Goal: Information Seeking & Learning: Learn about a topic

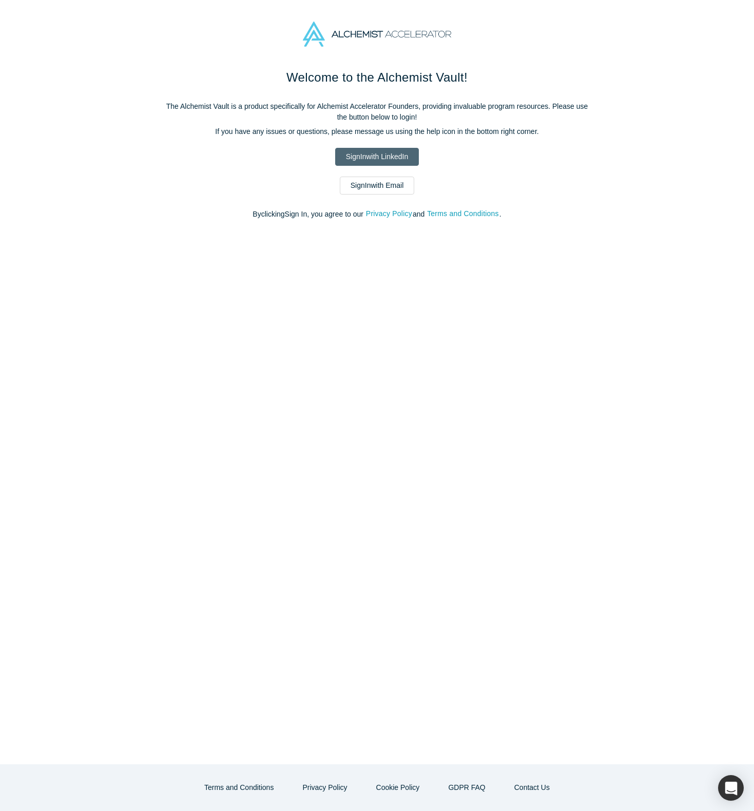
click at [368, 160] on link "Sign In with LinkedIn" at bounding box center [377, 157] width 84 height 18
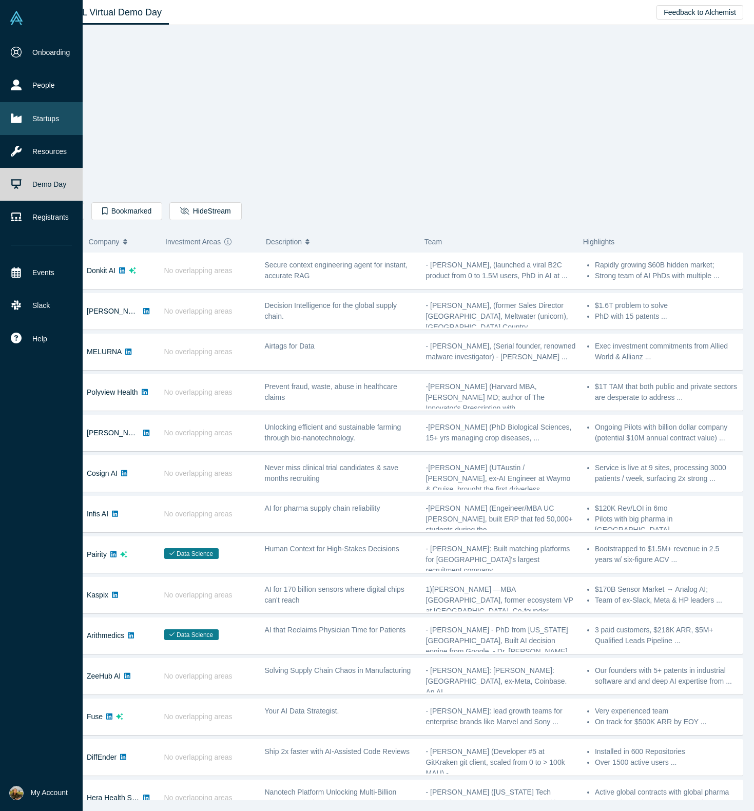
click at [47, 120] on link "Startups" at bounding box center [41, 118] width 83 height 33
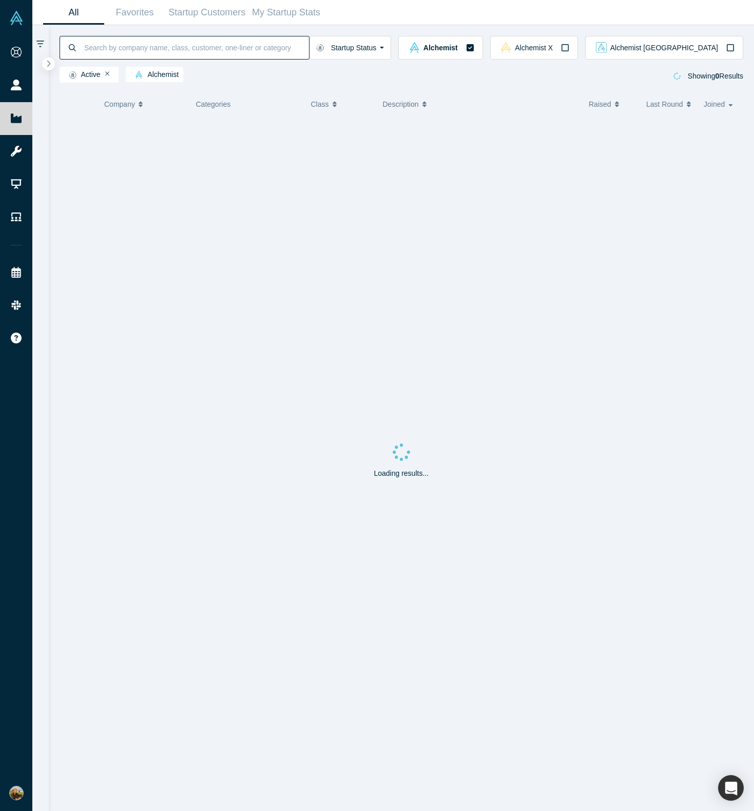
click at [187, 45] on input at bounding box center [196, 47] width 226 height 24
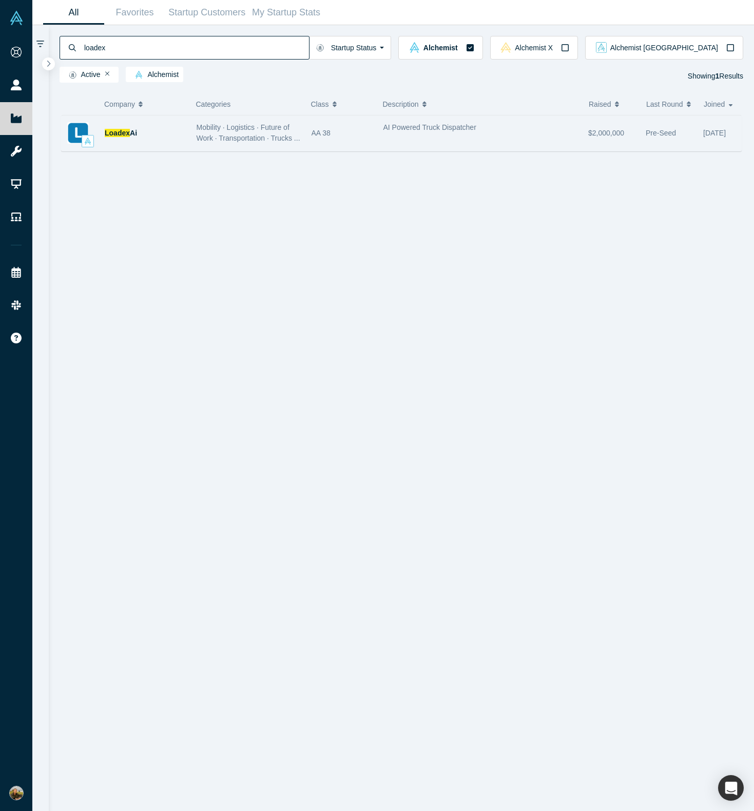
click at [154, 132] on div "Loadex Ai" at bounding box center [145, 132] width 81 height 35
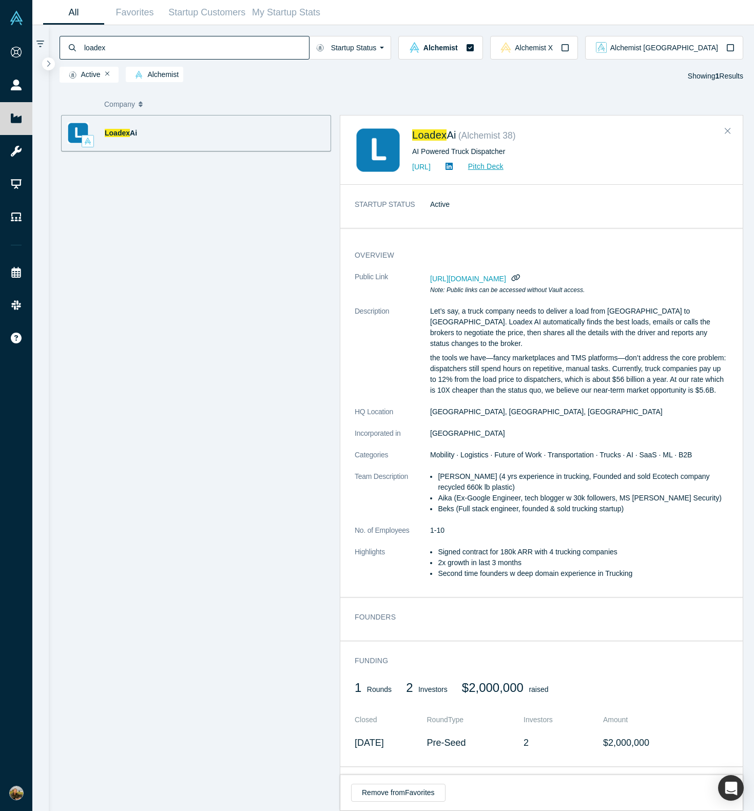
click at [154, 132] on div "Loadex Ai" at bounding box center [145, 132] width 81 height 35
click at [439, 226] on div "STARTUP STATUS Active" at bounding box center [541, 210] width 402 height 36
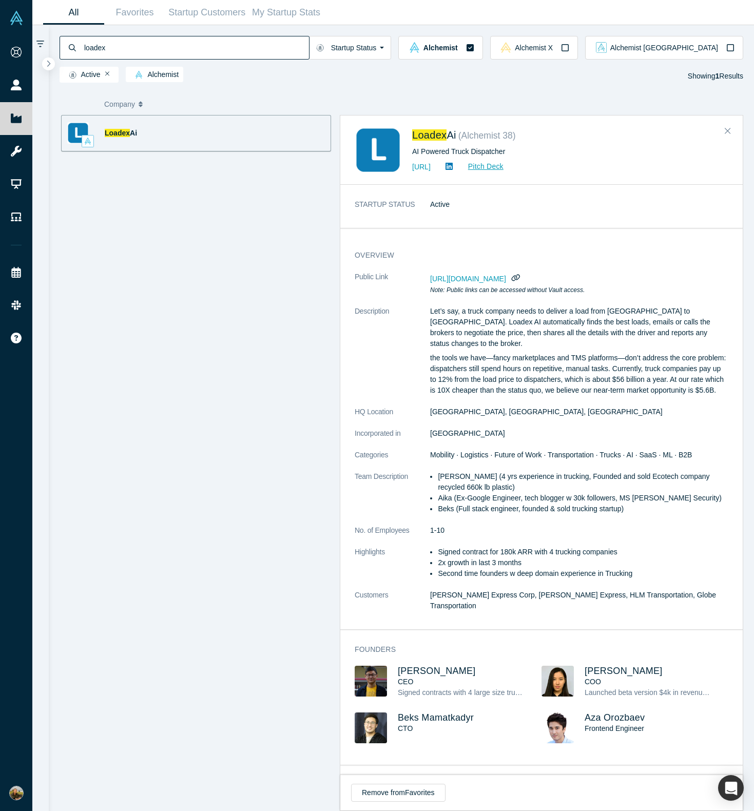
click at [229, 44] on input "loadex" at bounding box center [196, 47] width 226 height 24
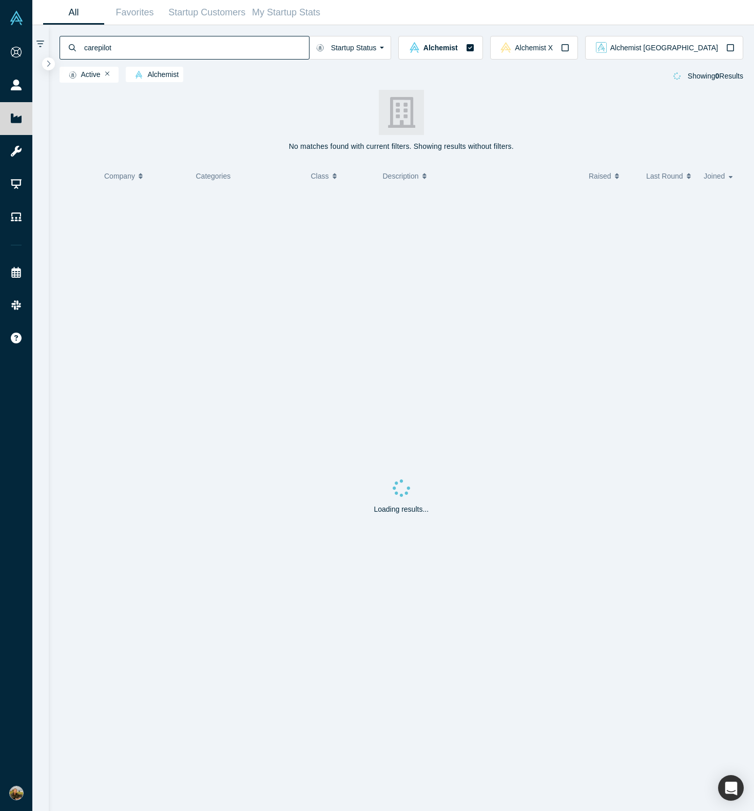
type input "carepilot"
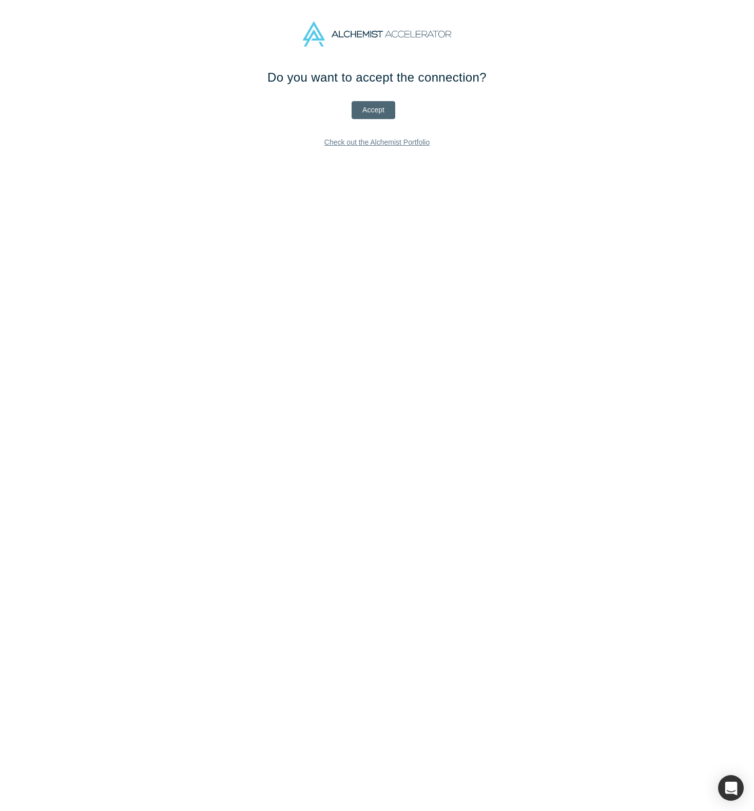
click at [368, 108] on button "Accept" at bounding box center [374, 110] width 44 height 18
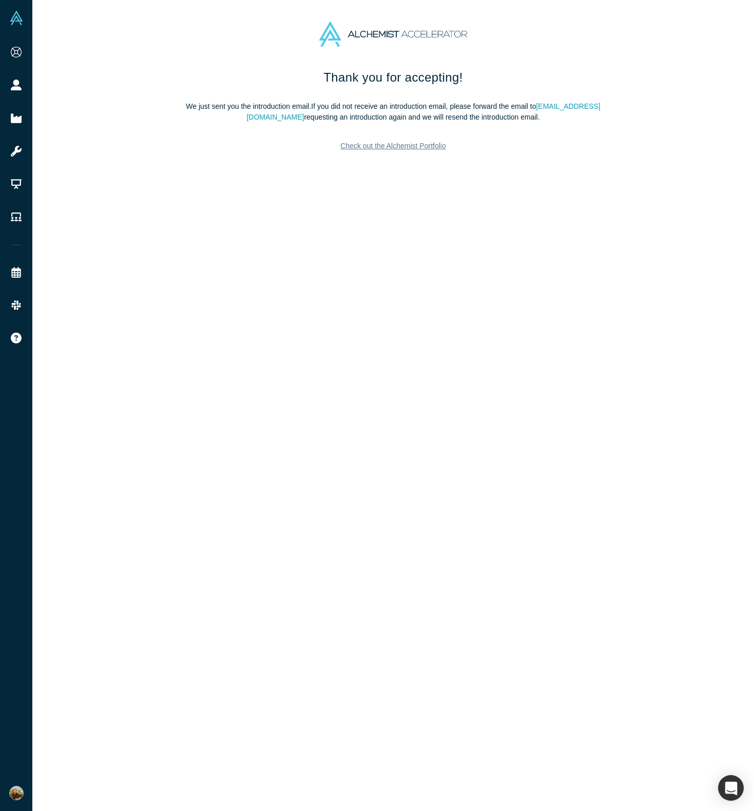
click at [404, 147] on link "Check out the Alchemist Portfolio" at bounding box center [393, 146] width 121 height 18
